Goal: Information Seeking & Learning: Find specific fact

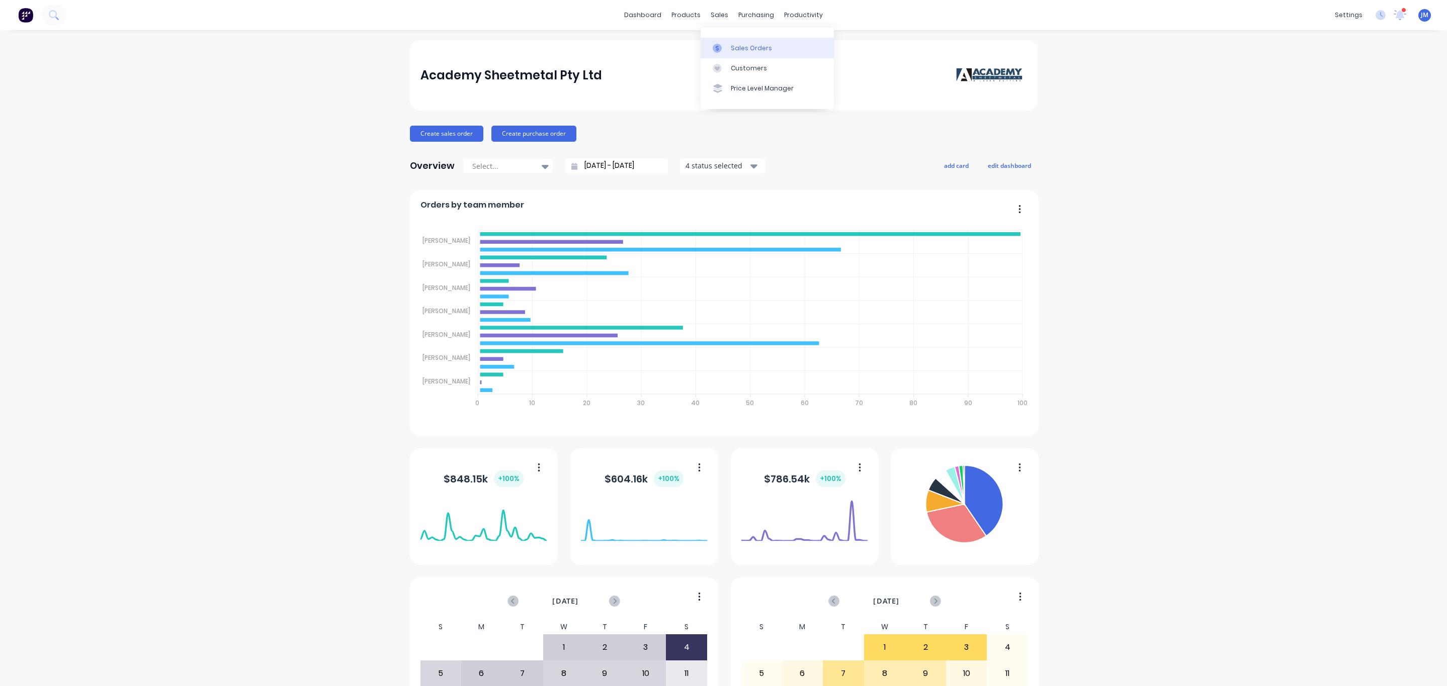
click at [726, 48] on div at bounding box center [720, 48] width 15 height 9
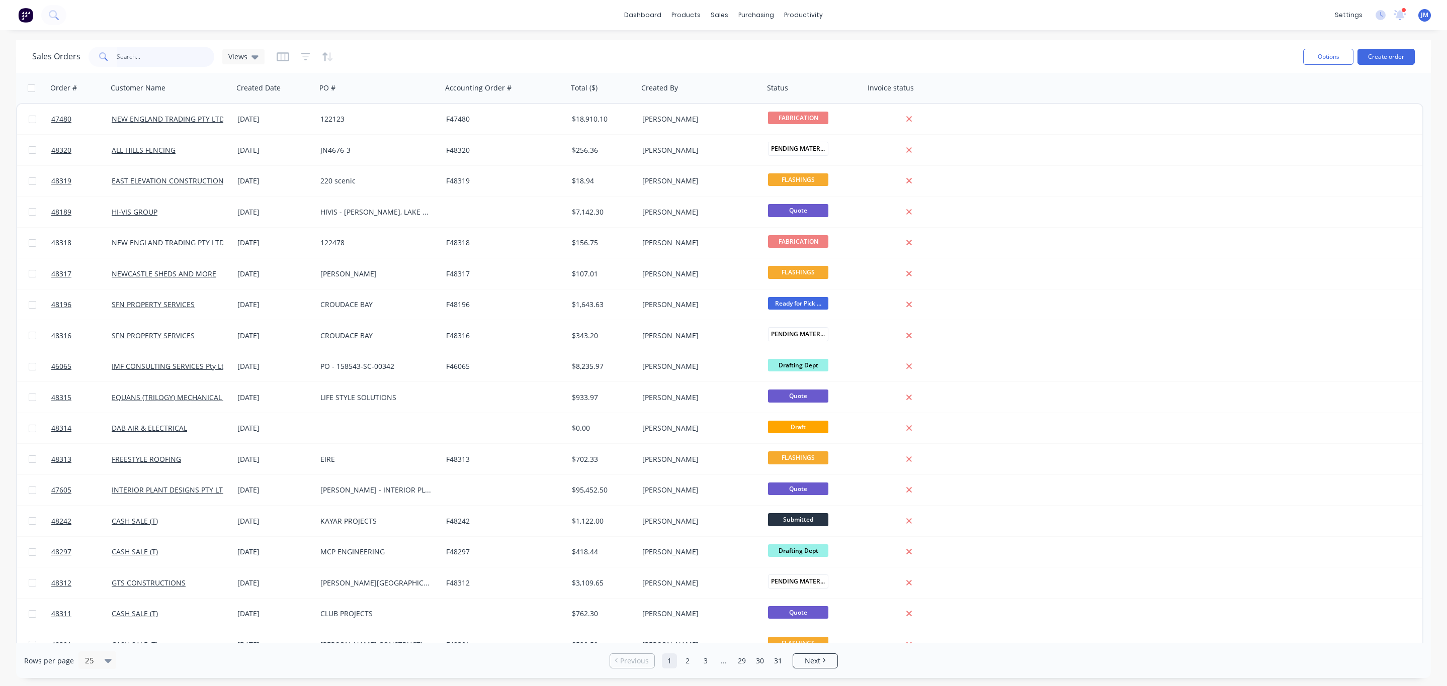
click at [163, 54] on input "text" at bounding box center [166, 57] width 98 height 20
type input "qual"
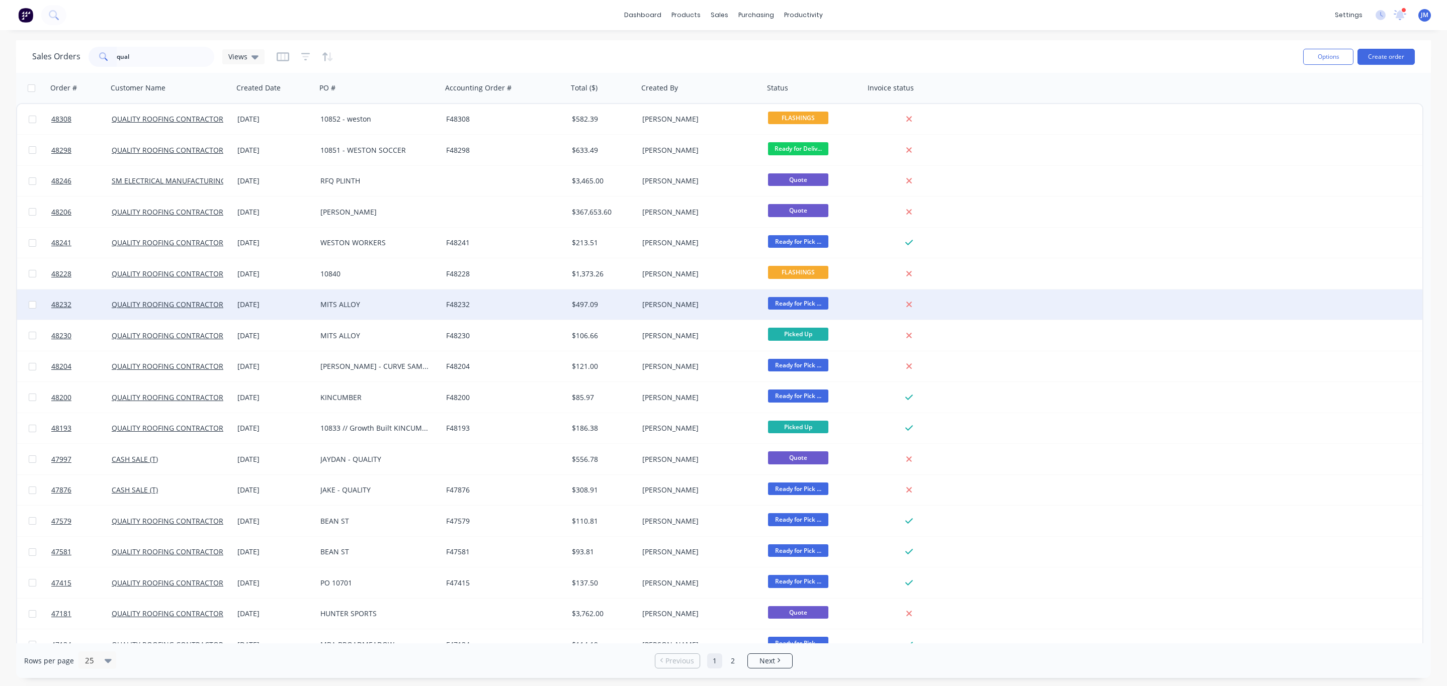
click at [516, 306] on div "F48232" at bounding box center [502, 305] width 112 height 10
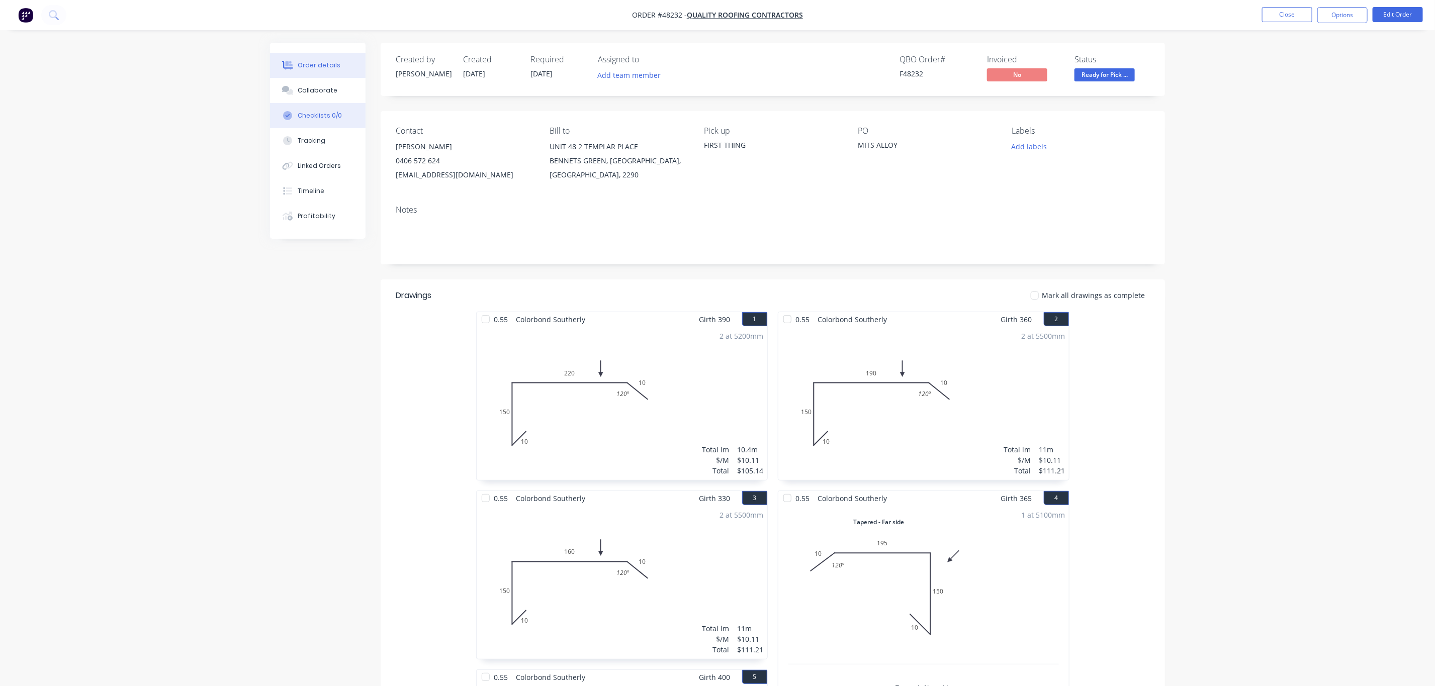
click at [298, 106] on button "Checklists 0/0" at bounding box center [318, 115] width 96 height 25
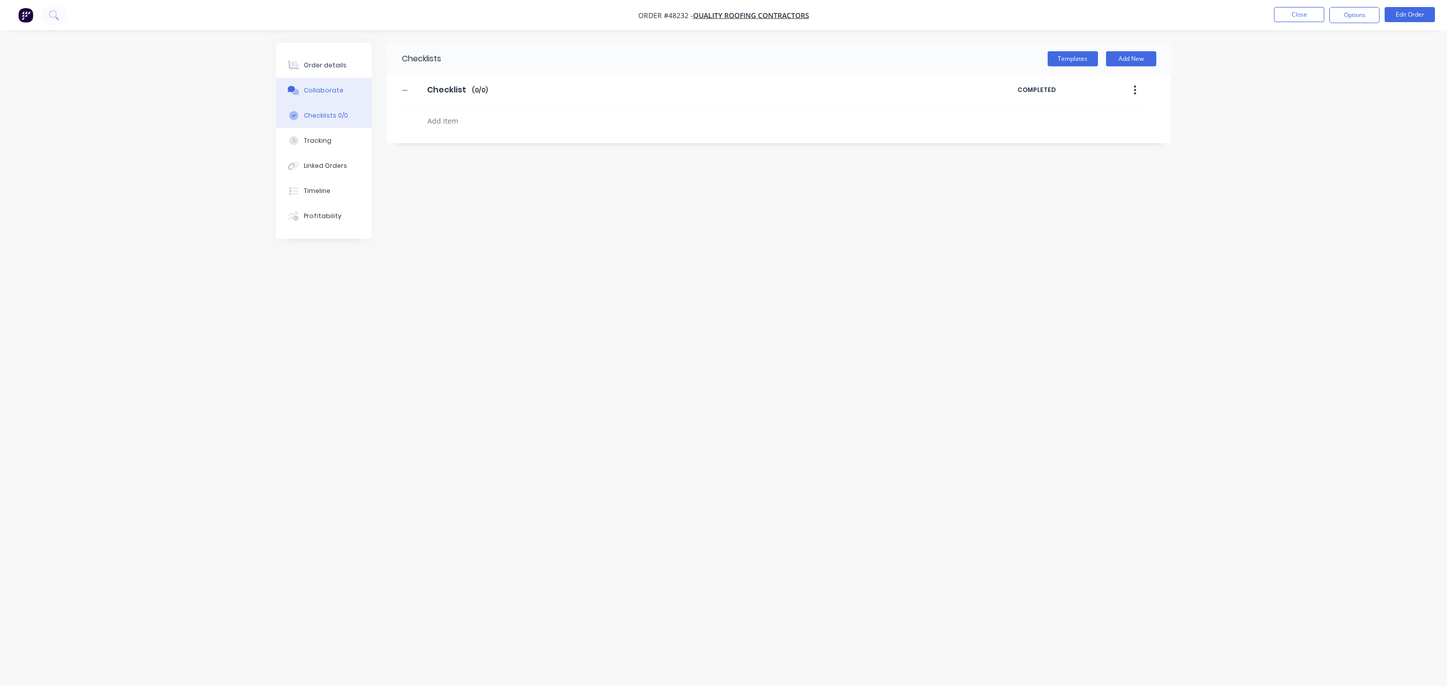
click at [310, 93] on div "Collaborate" at bounding box center [324, 90] width 40 height 9
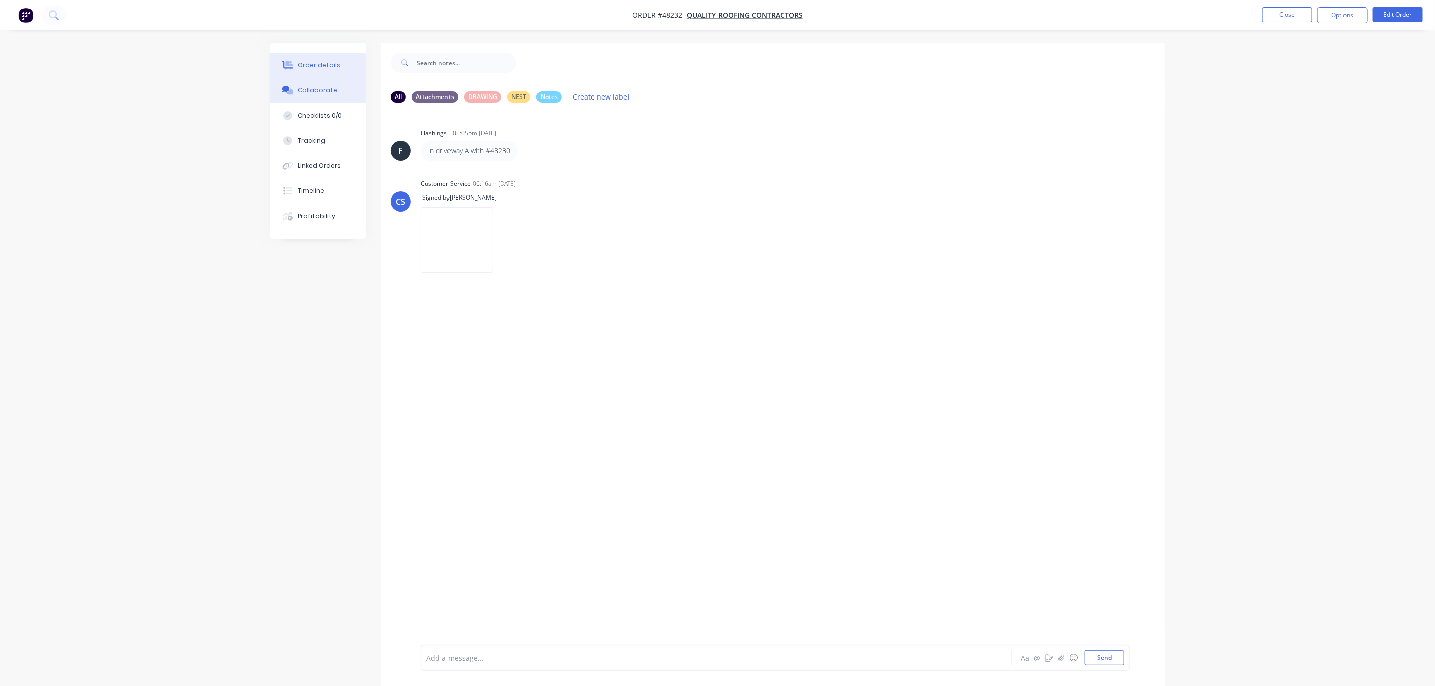
click at [317, 73] on button "Order details" at bounding box center [318, 65] width 96 height 25
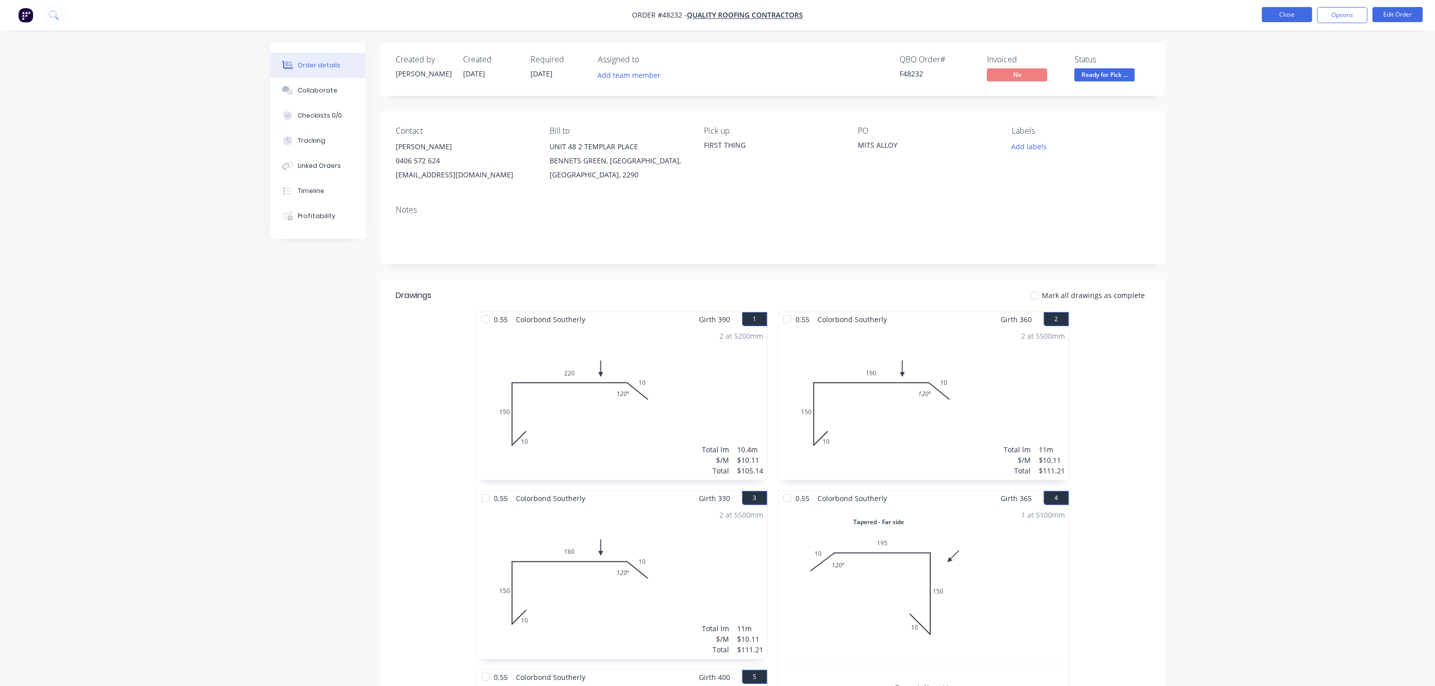
click at [1273, 14] on button "Close" at bounding box center [1287, 14] width 50 height 15
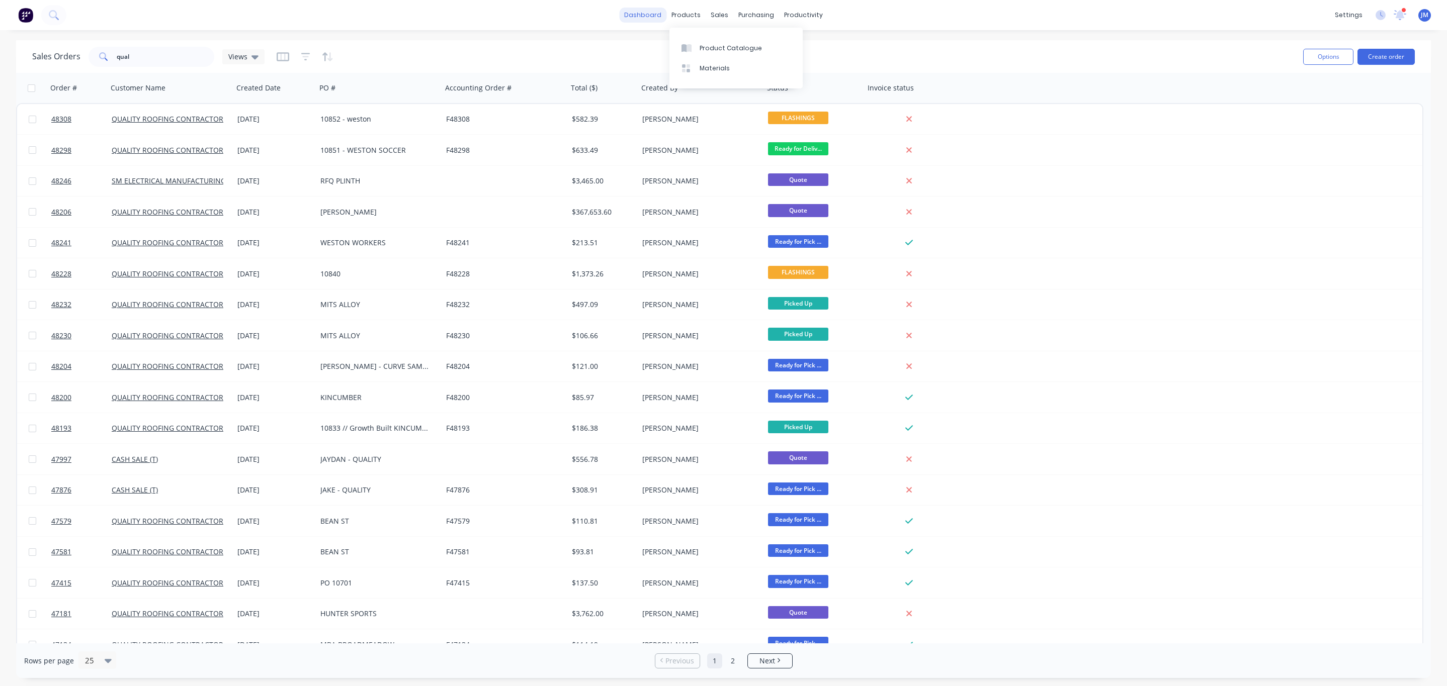
click at [649, 8] on link "dashboard" at bounding box center [642, 15] width 47 height 15
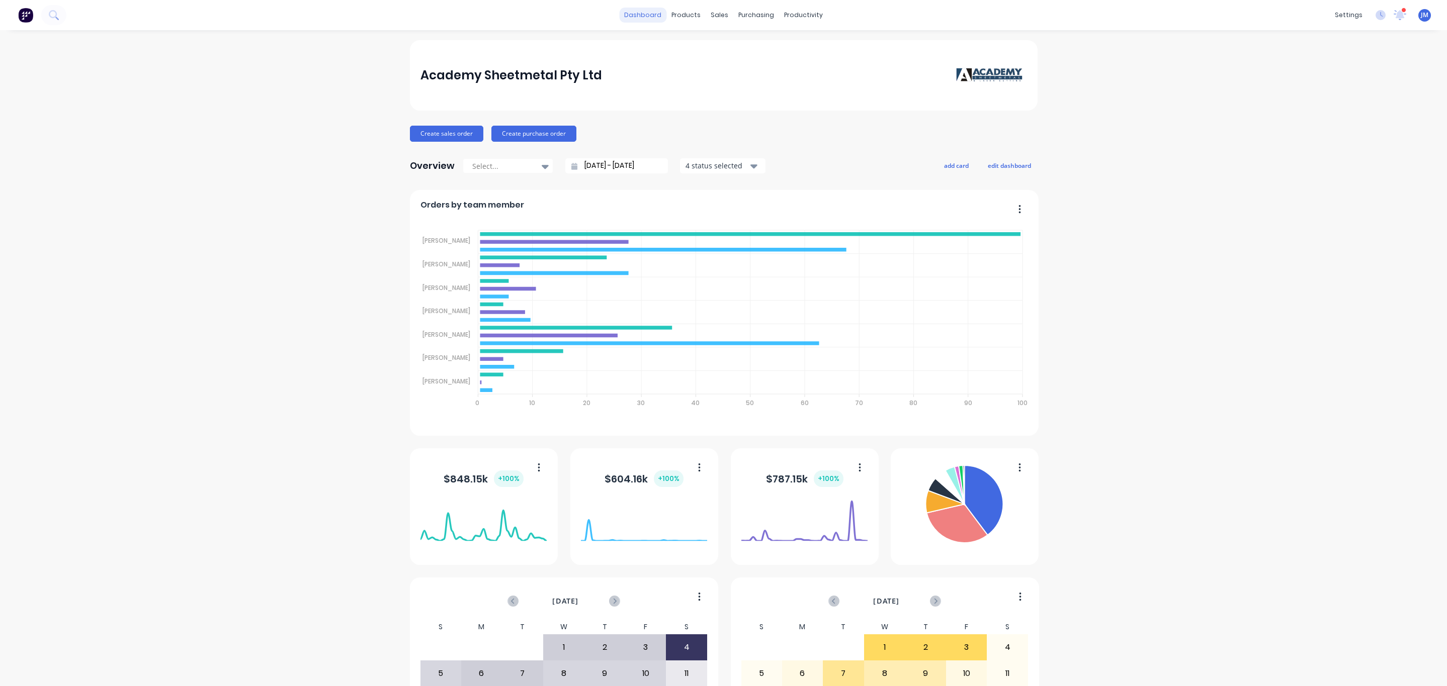
click at [644, 11] on link "dashboard" at bounding box center [642, 15] width 47 height 15
click at [738, 39] on link "Sales Orders" at bounding box center [767, 48] width 133 height 20
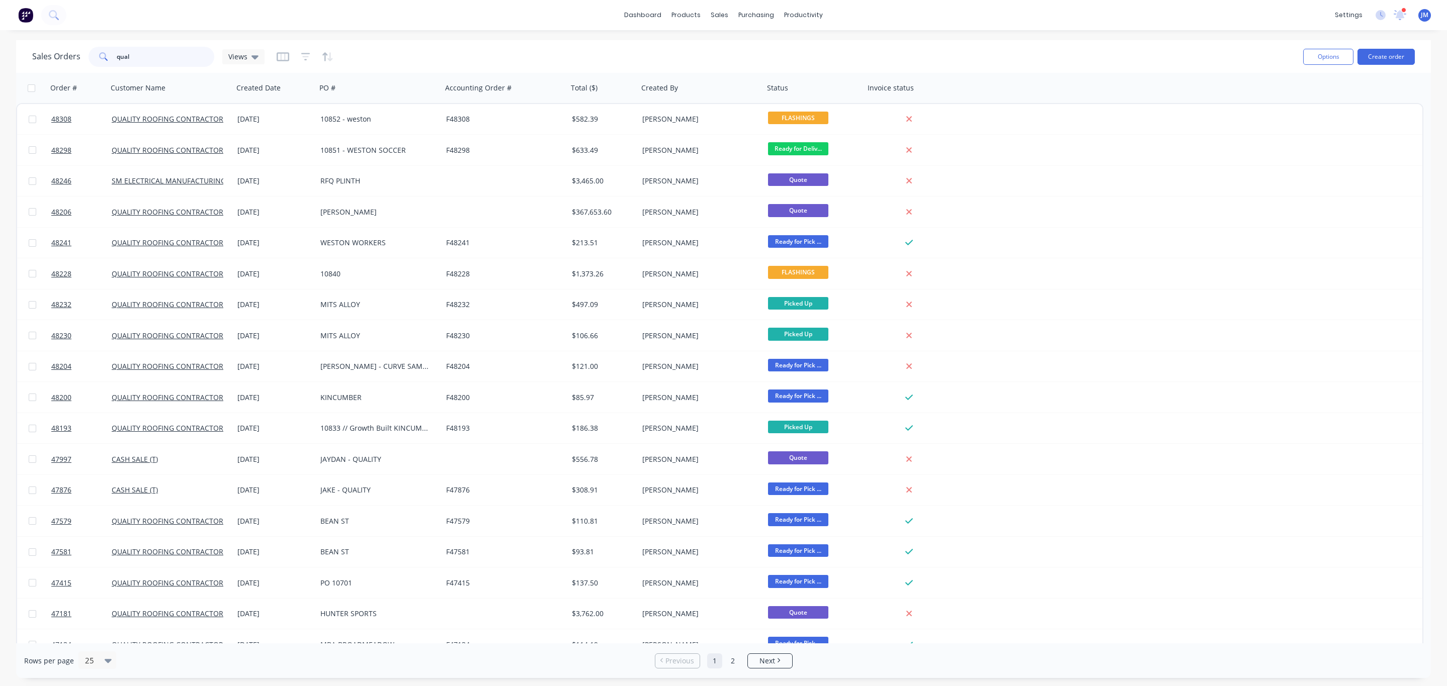
click at [0, 62] on html "dashboard products sales purchasing productivity dashboard products Product Cat…" at bounding box center [723, 343] width 1447 height 686
type input "f"
type input "dirty"
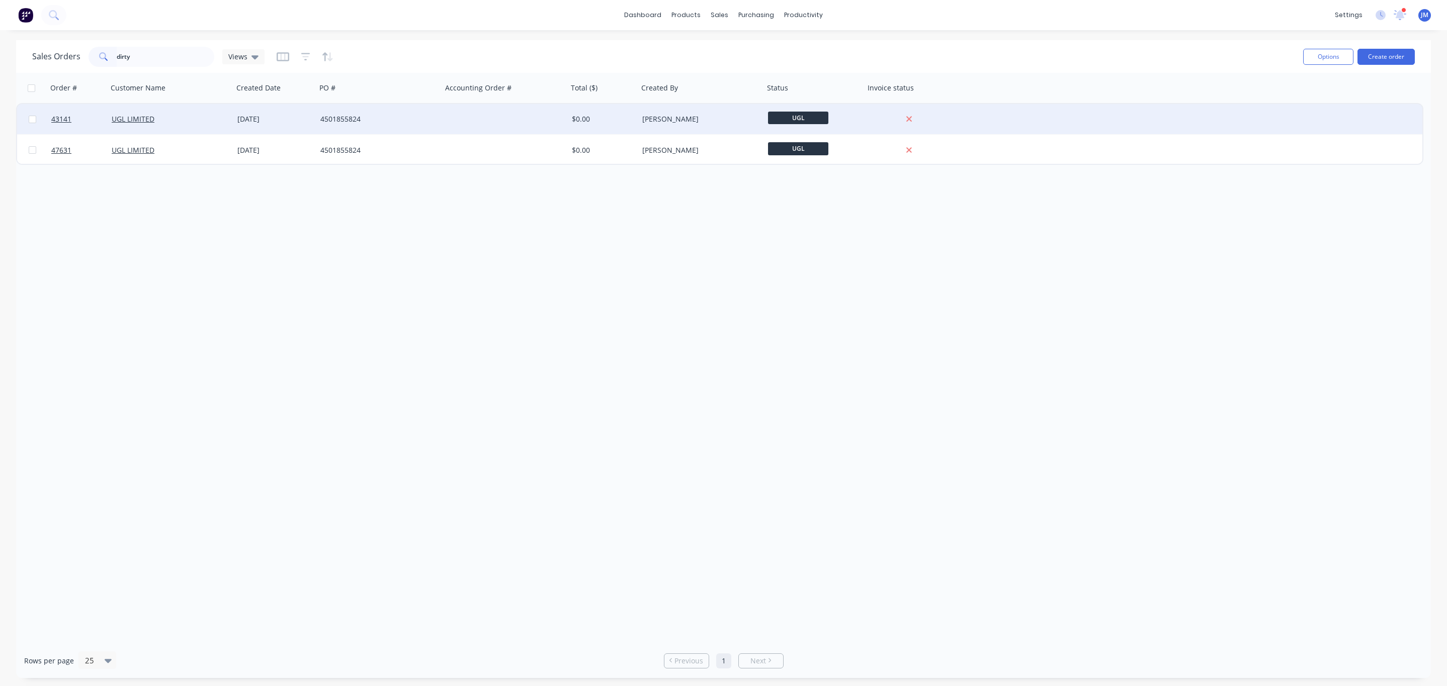
click at [354, 119] on div "4501855824" at bounding box center [376, 119] width 112 height 10
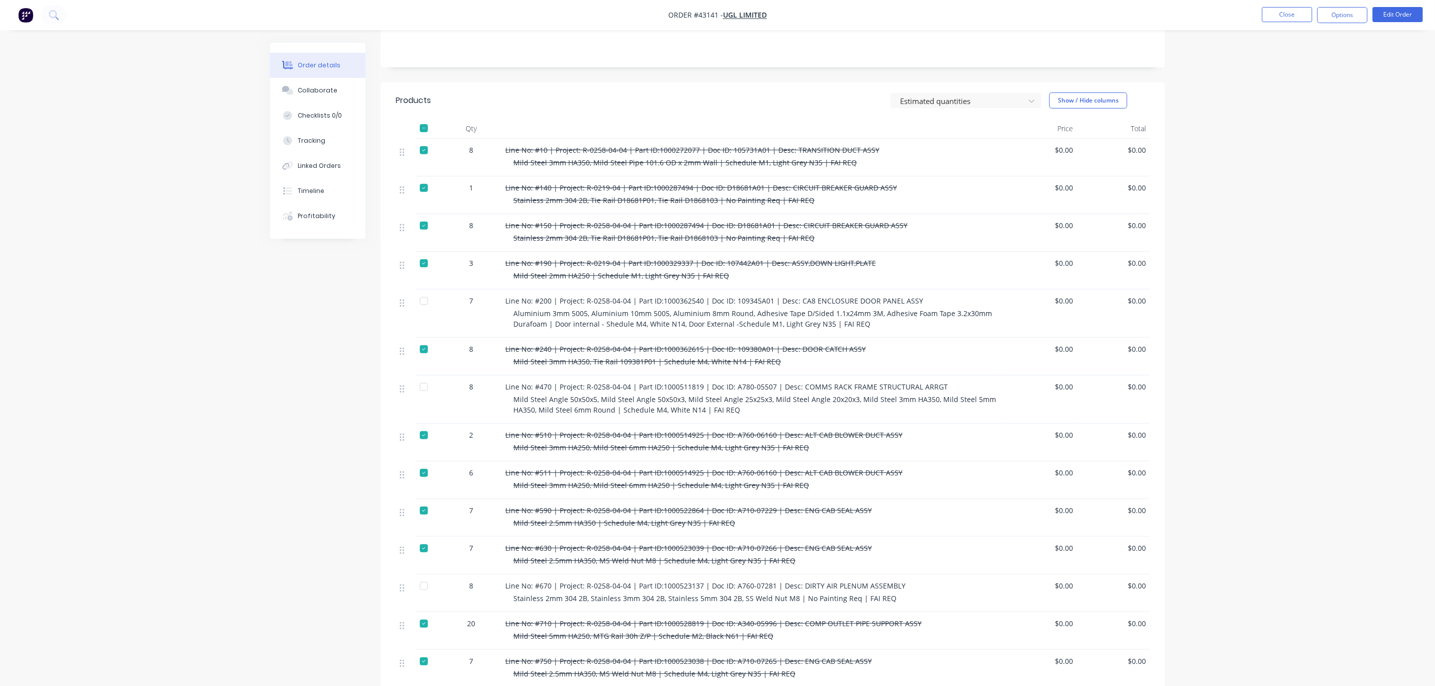
scroll to position [226, 0]
click at [762, 393] on div "Mild Steel Angle 50x50x5, Mild Steel Angle 50x50x3, Mild Steel Angle 25x25x3, M…" at bounding box center [756, 403] width 487 height 21
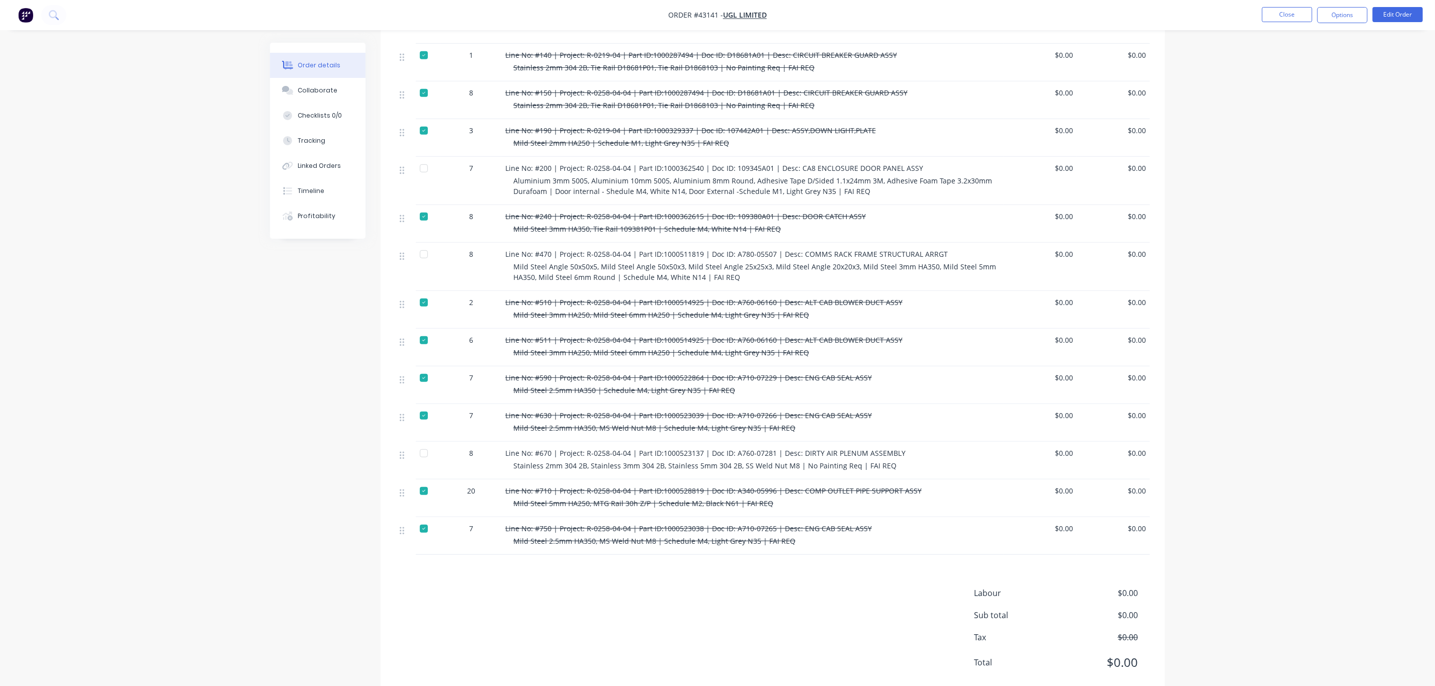
scroll to position [359, 0]
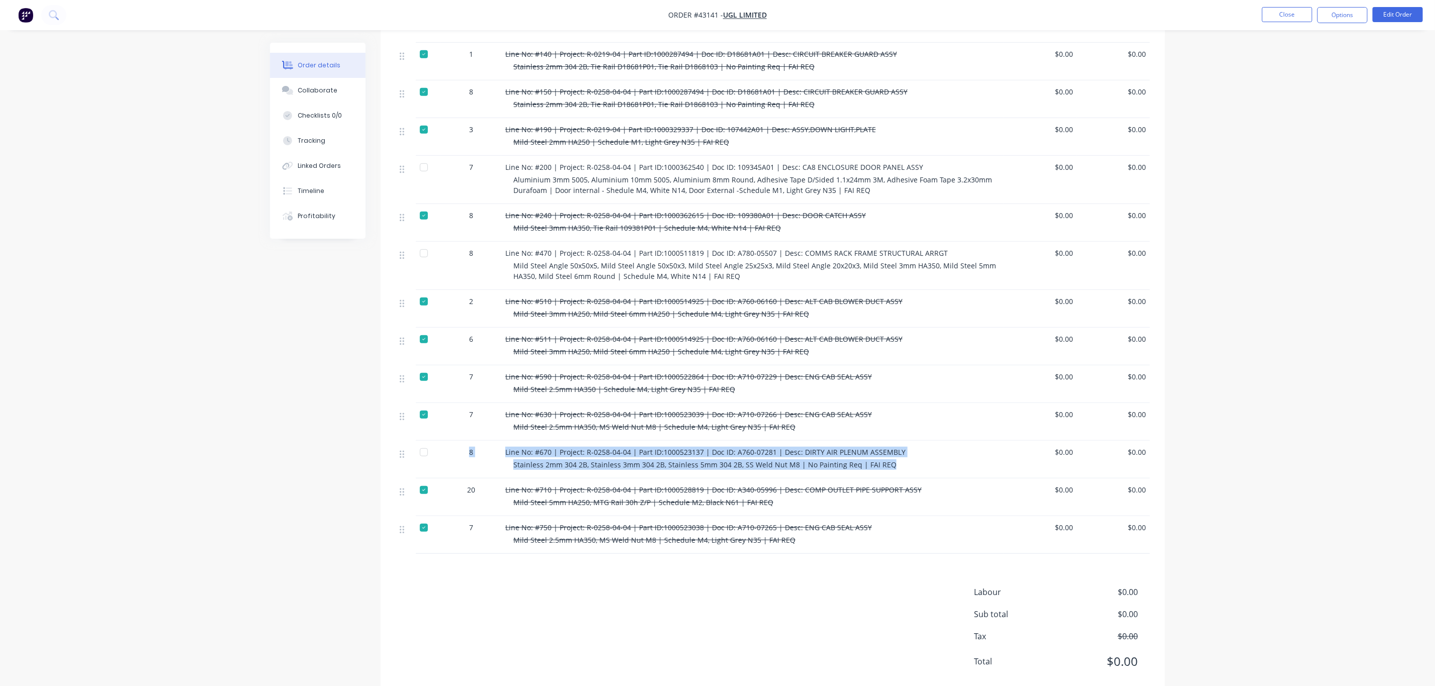
drag, startPoint x: 895, startPoint y: 436, endPoint x: 437, endPoint y: 426, distance: 458.8
click at [437, 441] on div "8 Line No: #670 | Project: R-0258-04-04 | Part ID:1000523137 | Doc ID: A760-072…" at bounding box center [773, 460] width 754 height 38
click at [537, 441] on div "Line No: #670 | Project: R-0258-04-04 | Part ID:1000523137 | Doc ID: A760-07281…" at bounding box center [752, 460] width 503 height 38
drag, startPoint x: 852, startPoint y: 437, endPoint x: 504, endPoint y: 428, distance: 348.6
click at [504, 441] on div "Line No: #670 | Project: R-0258-04-04 | Part ID:1000523137 | Doc ID: A760-07281…" at bounding box center [752, 460] width 503 height 38
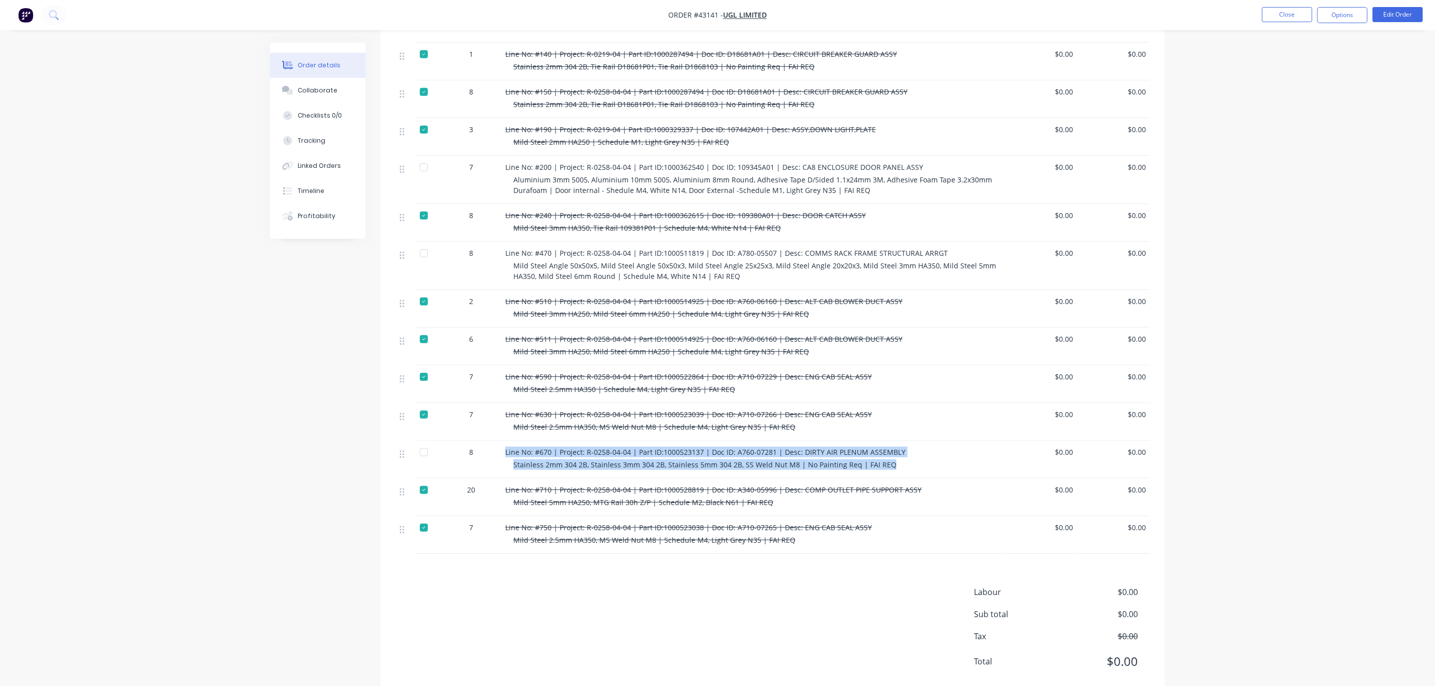
copy div "Line No: #670 | Project: R-0258-04-04 | Part ID:1000523137 | Doc ID: A760-07281…"
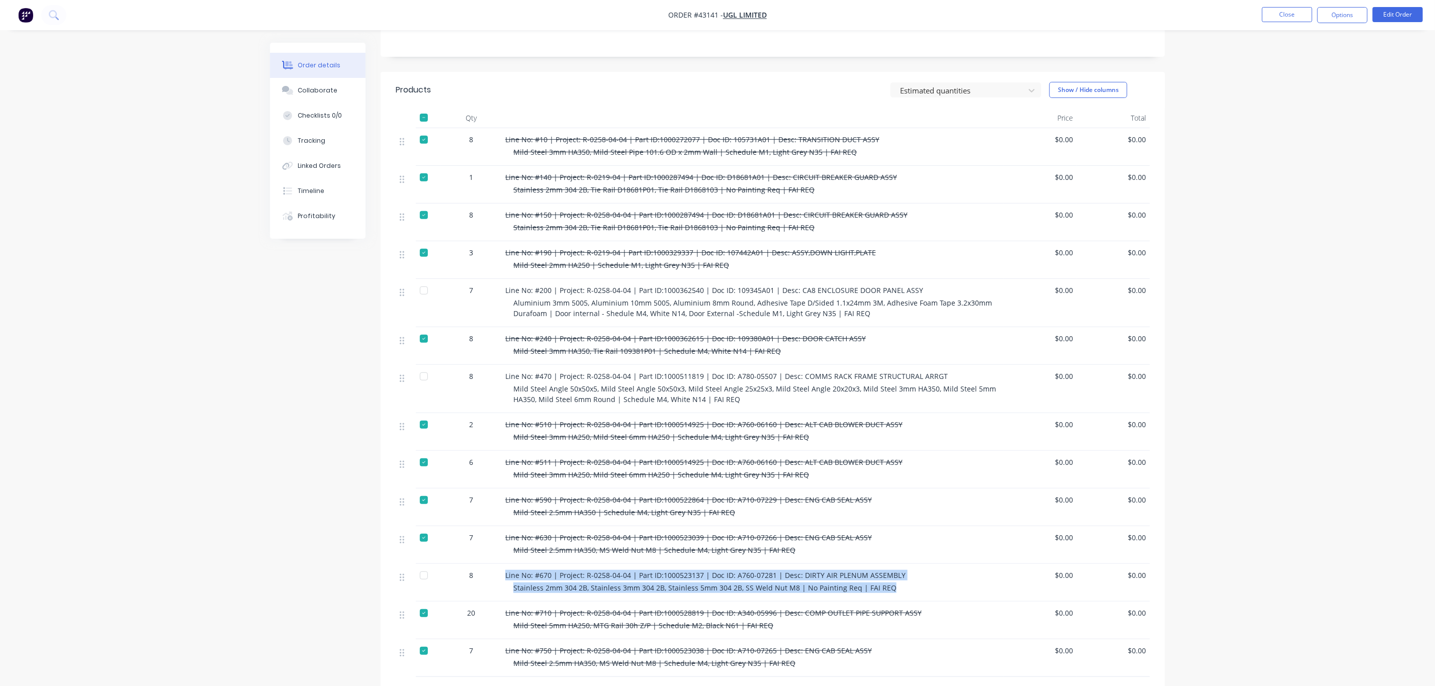
scroll to position [0, 0]
